Goal: Information Seeking & Learning: Check status

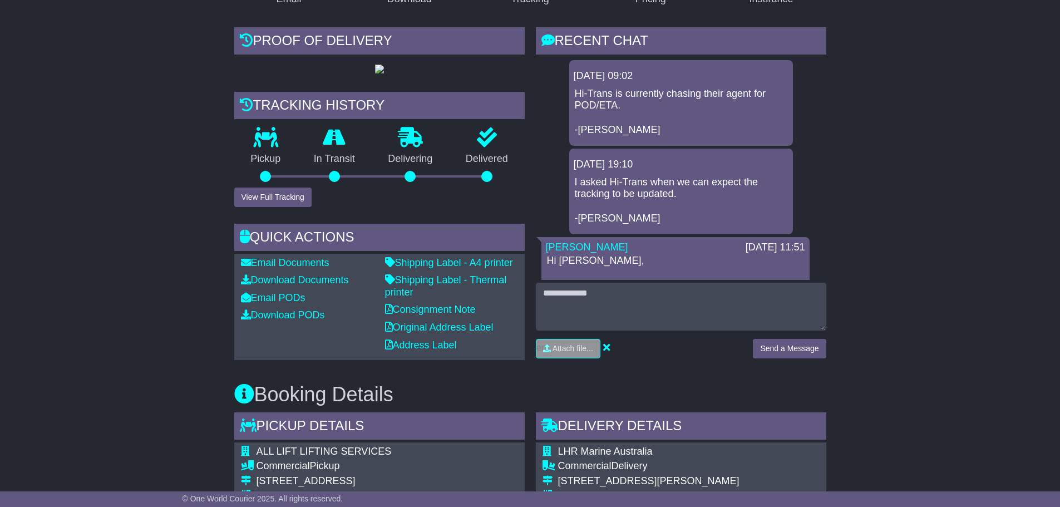
scroll to position [278, 0]
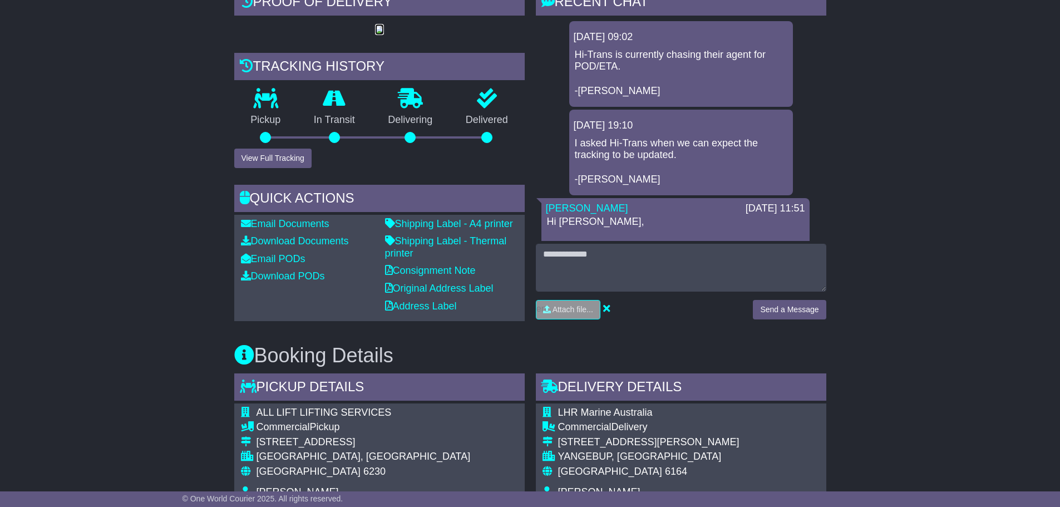
click at [375, 34] on img at bounding box center [379, 30] width 9 height 9
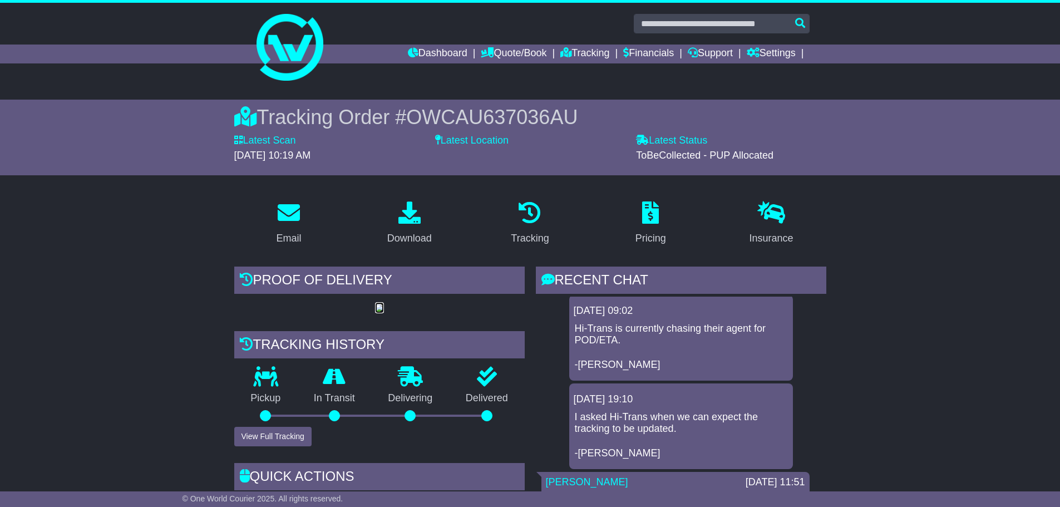
scroll to position [0, 0]
